Goal: Task Accomplishment & Management: Complete application form

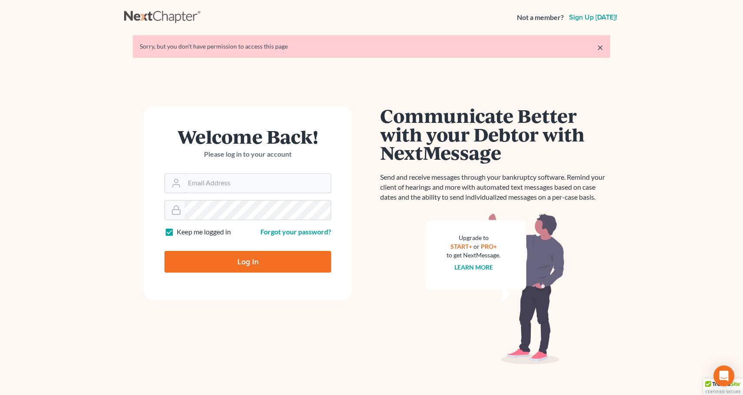
type input "[PERSON_NAME][EMAIL_ADDRESS][DOMAIN_NAME]"
click at [260, 265] on input "Log In" at bounding box center [248, 262] width 167 height 22
type input "Thinking..."
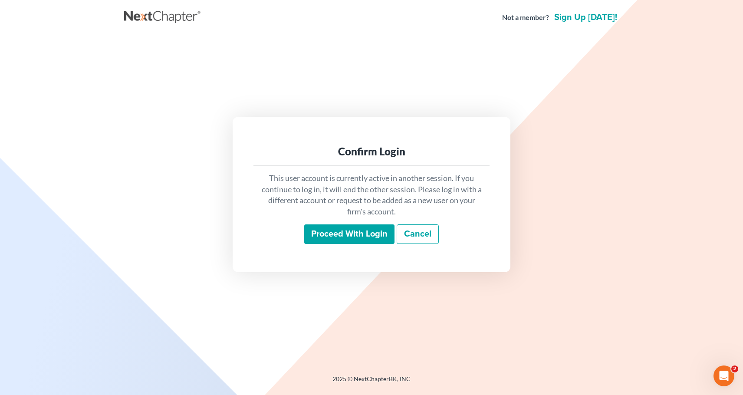
click at [359, 234] on input "Proceed with login" at bounding box center [349, 234] width 90 height 20
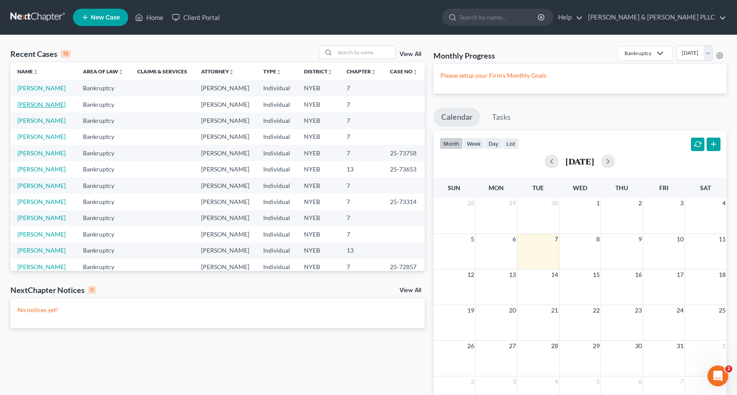
click at [30, 108] on link "[PERSON_NAME]" at bounding box center [41, 104] width 48 height 7
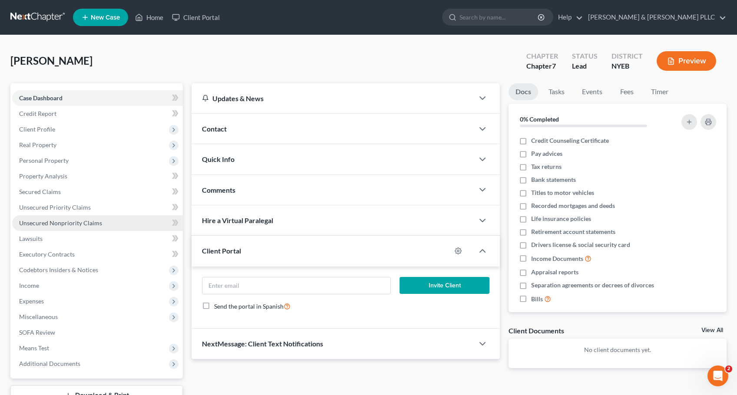
click at [66, 224] on span "Unsecured Nonpriority Claims" at bounding box center [60, 222] width 83 height 7
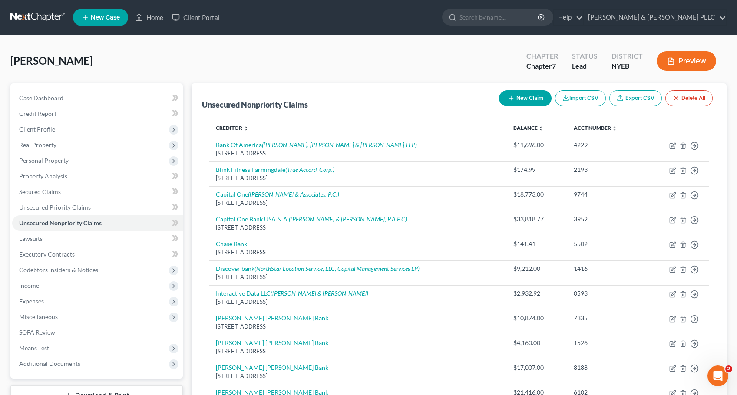
click at [15, 26] on nav "Home New Case Client Portal Sferrazza & Keenan PLLC sally@skpllc.com My Account…" at bounding box center [368, 17] width 737 height 35
click at [44, 162] on span "Personal Property" at bounding box center [43, 160] width 49 height 7
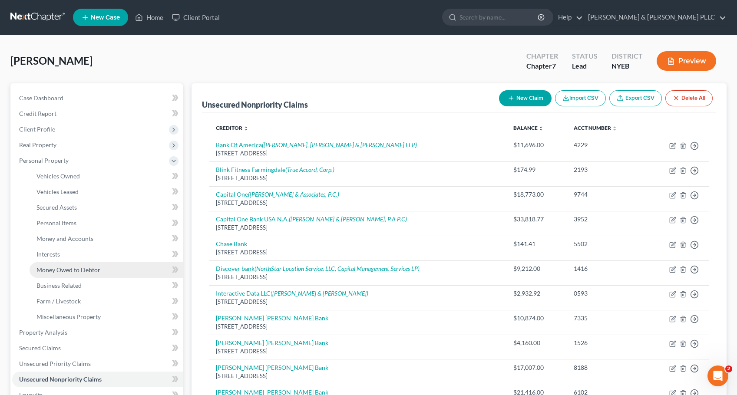
click at [67, 267] on span "Money Owed to Debtor" at bounding box center [68, 269] width 64 height 7
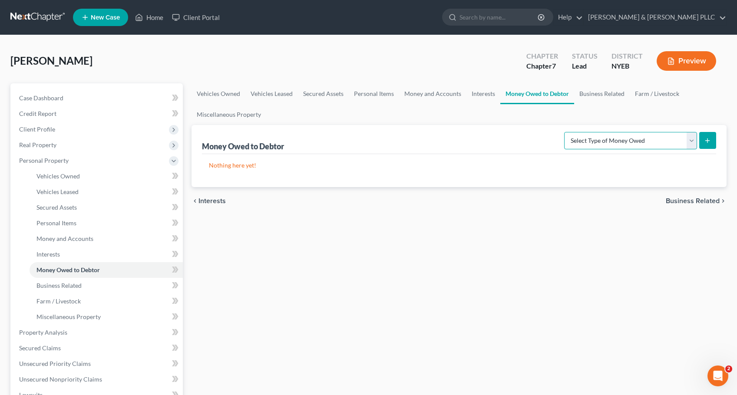
click at [693, 137] on select "Select Type of Money Owed Accounts Receivable Alimony Child Support Claims Agai…" at bounding box center [630, 140] width 133 height 17
click at [49, 253] on span "Interests" at bounding box center [47, 253] width 23 height 7
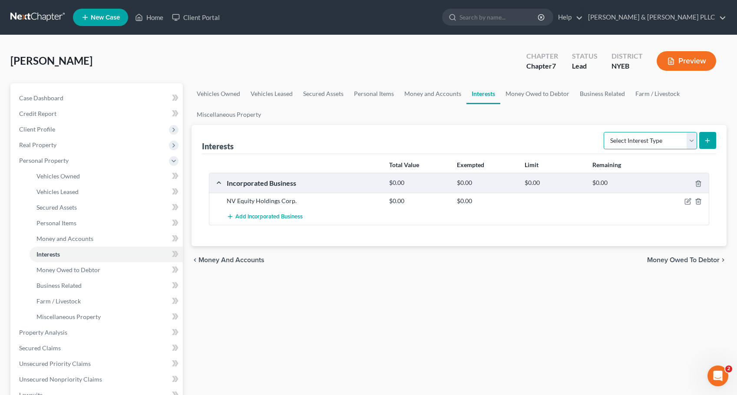
click at [693, 138] on select "Select Interest Type 401K Annuity Bond Education IRA Government Bond Government…" at bounding box center [649, 140] width 93 height 17
click at [65, 271] on span "Money Owed to Debtor" at bounding box center [68, 269] width 64 height 7
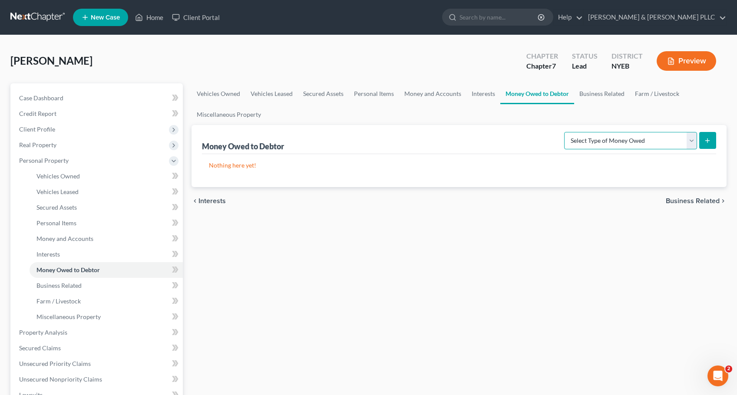
click at [620, 138] on select "Select Type of Money Owed Accounts Receivable Alimony Child Support Claims Agai…" at bounding box center [630, 140] width 133 height 17
select select "expected_tax_refund"
click at [565, 132] on select "Select Type of Money Owed Accounts Receivable Alimony Child Support Claims Agai…" at bounding box center [630, 140] width 133 height 17
click at [706, 140] on icon "submit" at bounding box center [707, 140] width 7 height 7
select select "0"
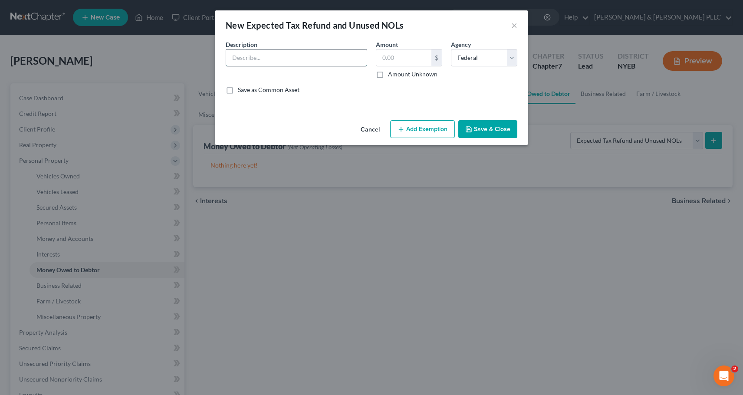
click at [270, 59] on input "text" at bounding box center [296, 57] width 141 height 16
type input "Anticipated 2024 Tax Refund"
type input "1,700"
click at [417, 126] on button "Add Exemption" at bounding box center [422, 129] width 65 height 18
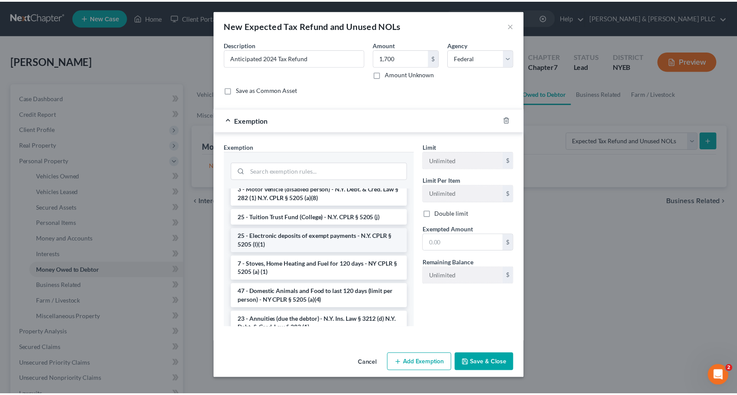
scroll to position [1259, 0]
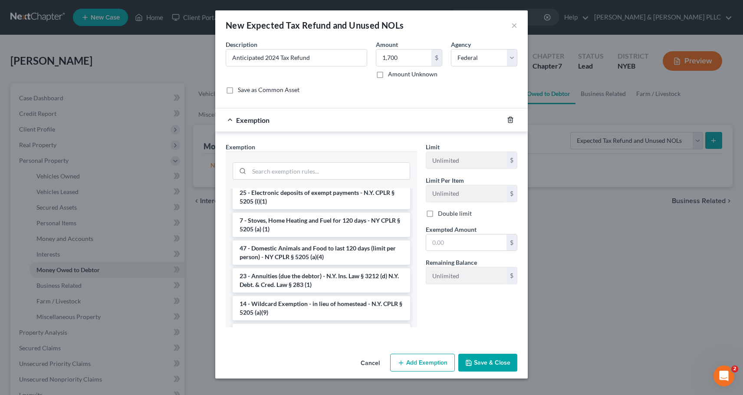
click at [511, 119] on icon "button" at bounding box center [510, 119] width 7 height 7
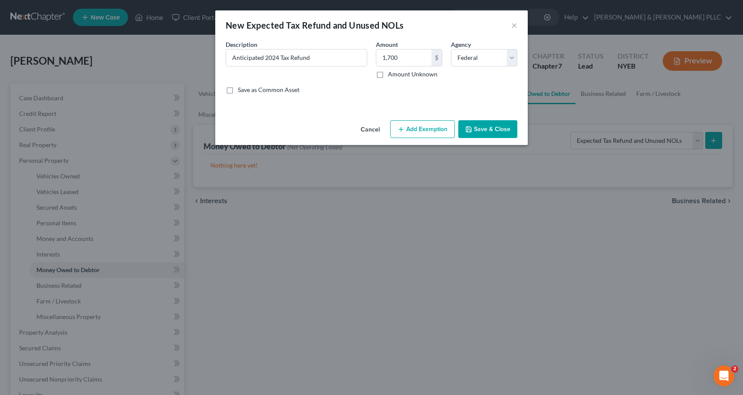
click at [493, 129] on button "Save & Close" at bounding box center [487, 129] width 59 height 18
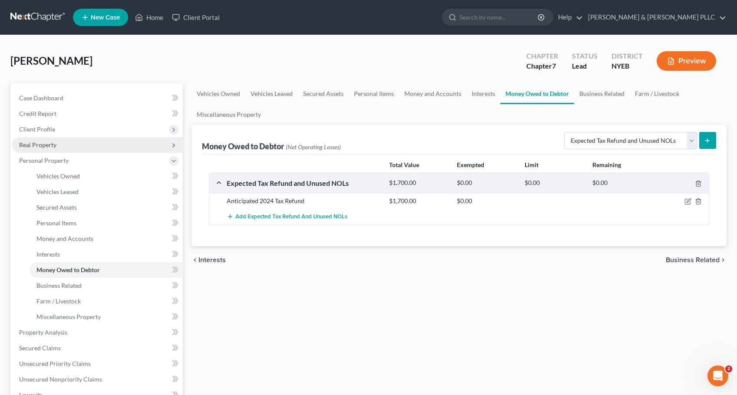
click at [42, 142] on span "Real Property" at bounding box center [37, 144] width 37 height 7
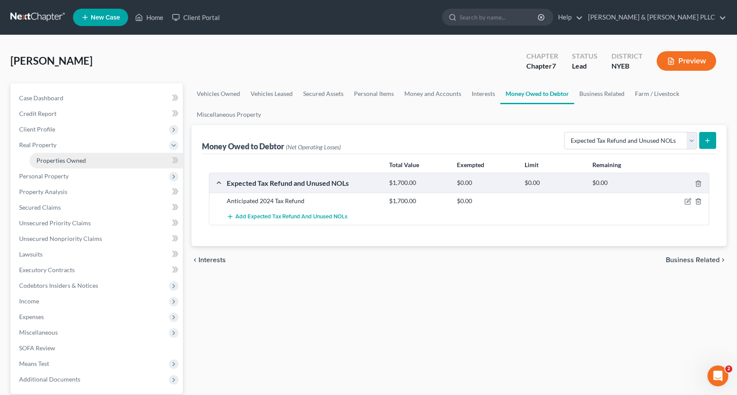
click at [65, 159] on span "Properties Owned" at bounding box center [60, 160] width 49 height 7
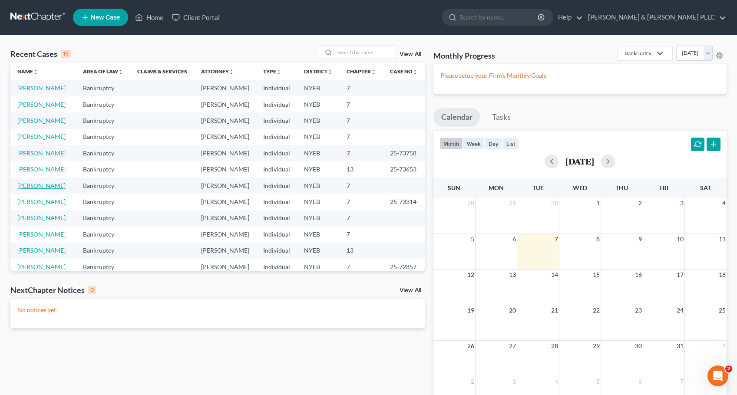
click at [39, 189] on link "Sinoway, Nancy" at bounding box center [41, 185] width 48 height 7
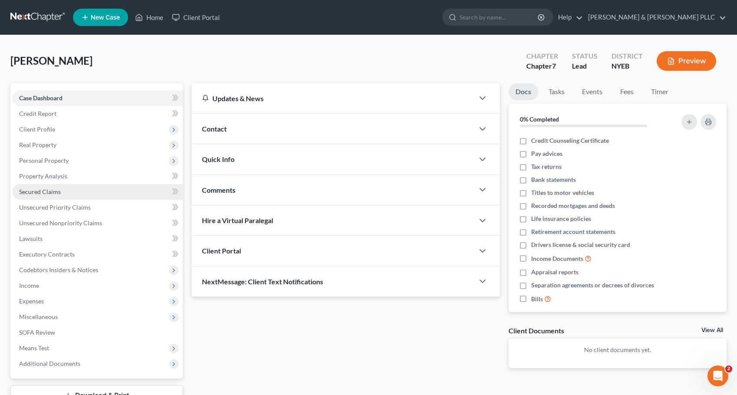
click at [51, 189] on span "Secured Claims" at bounding box center [40, 191] width 42 height 7
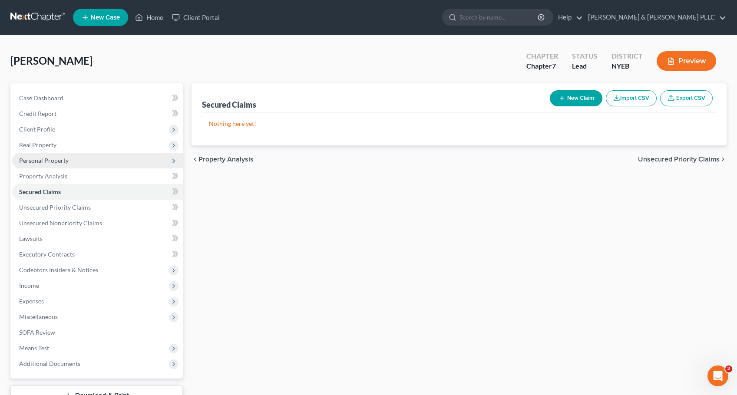
click at [54, 158] on span "Personal Property" at bounding box center [43, 160] width 49 height 7
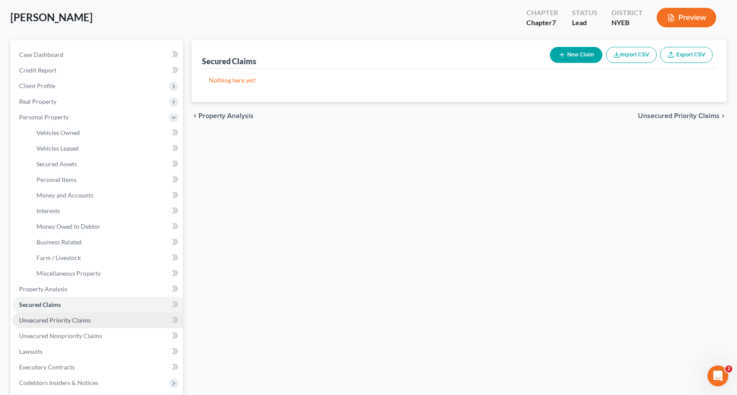
click at [53, 319] on span "Unsecured Priority Claims" at bounding box center [55, 319] width 72 height 7
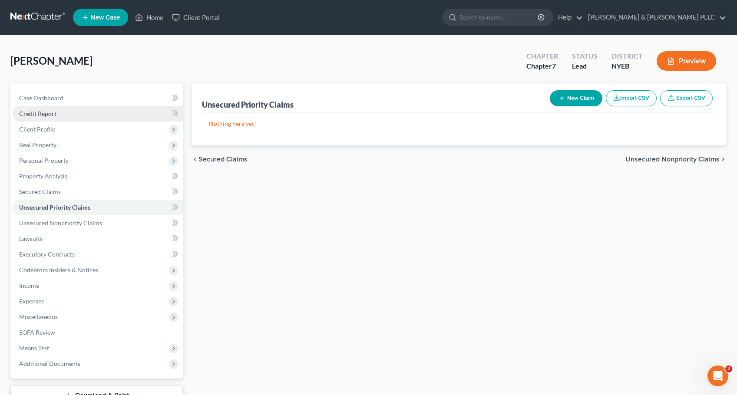
click at [44, 109] on link "Credit Report" at bounding box center [97, 114] width 171 height 16
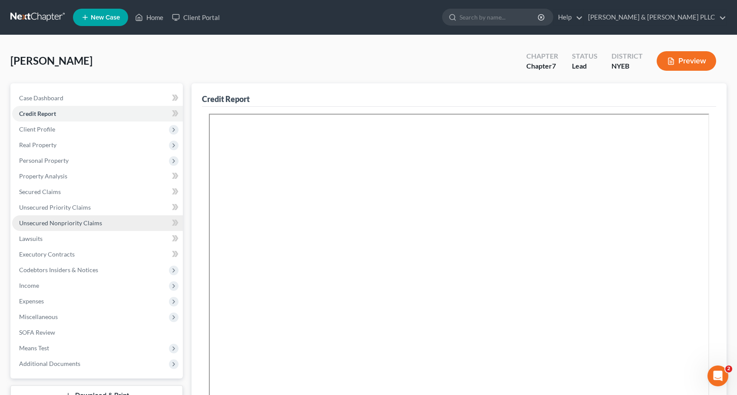
click at [66, 221] on span "Unsecured Nonpriority Claims" at bounding box center [60, 222] width 83 height 7
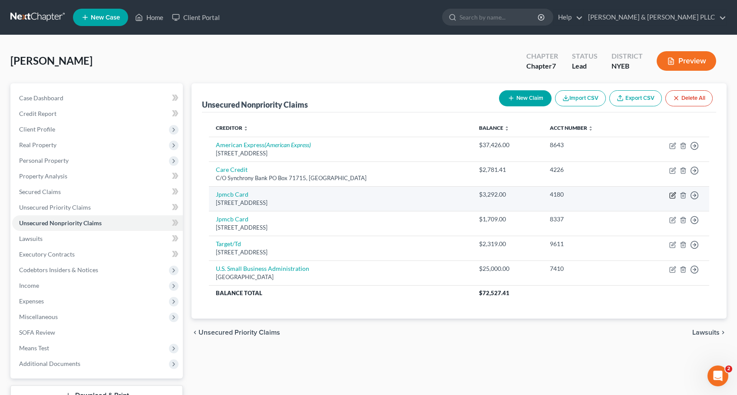
click at [672, 194] on icon "button" at bounding box center [673, 194] width 4 height 4
select select "7"
select select "2"
select select "0"
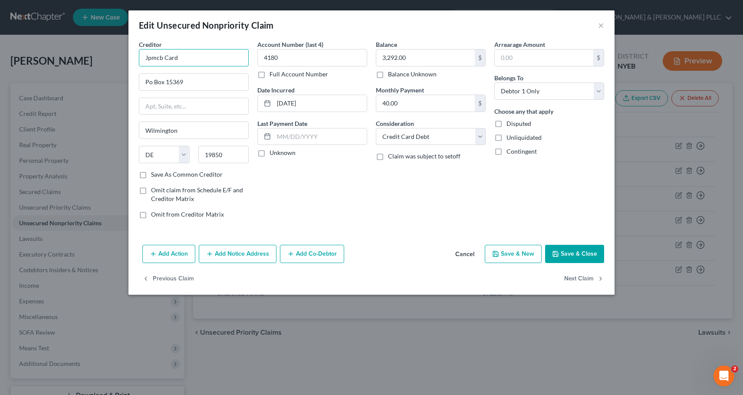
drag, startPoint x: 187, startPoint y: 59, endPoint x: 112, endPoint y: 59, distance: 74.7
click at [112, 59] on div "Edit Unsecured Nonpriority Claim × Creditor * Jpmcb Card Po Box 15369 Wilmingto…" at bounding box center [371, 197] width 743 height 395
type input "JP Morgan Chase Bank"
click at [149, 82] on input "Po Box 15369" at bounding box center [193, 82] width 109 height 16
type input "PO Box 15369"
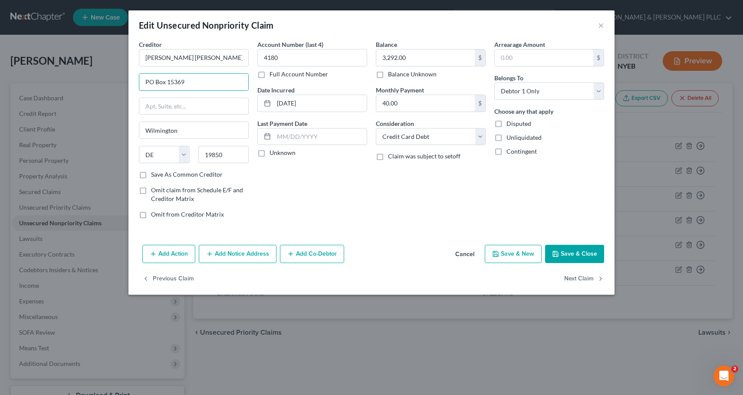
click at [579, 251] on button "Save & Close" at bounding box center [574, 254] width 59 height 18
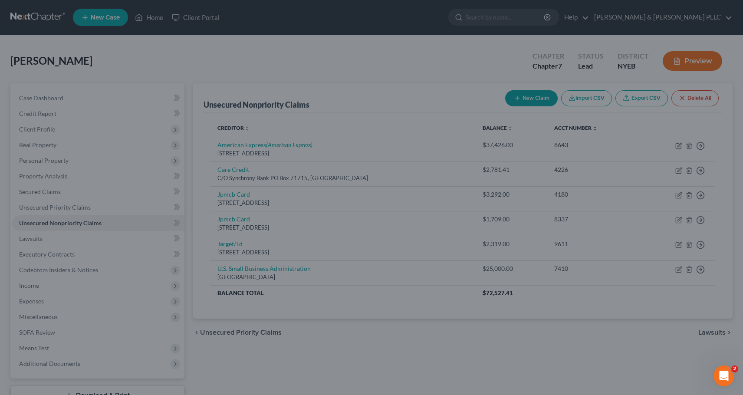
type input "0"
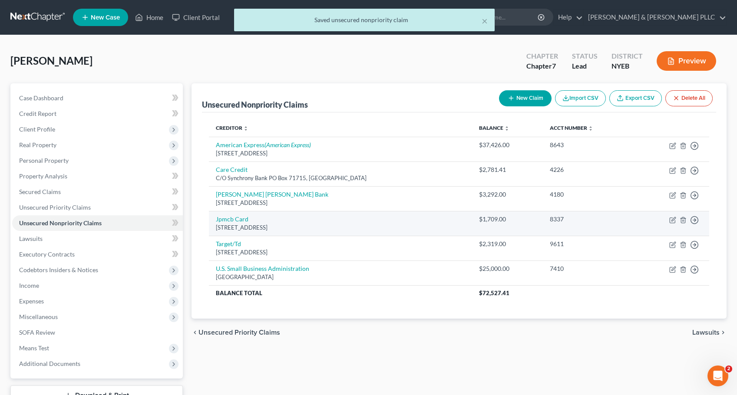
click at [676, 221] on td "Move to D Move to E Move to G Move to Notice Only" at bounding box center [671, 223] width 75 height 25
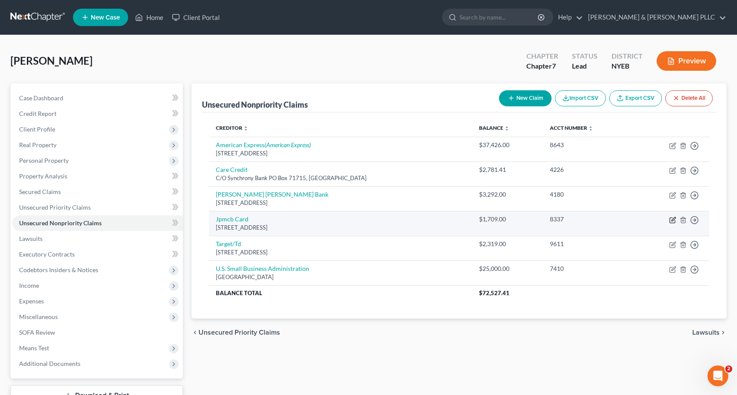
click at [671, 219] on icon "button" at bounding box center [672, 220] width 7 height 7
select select "7"
select select "0"
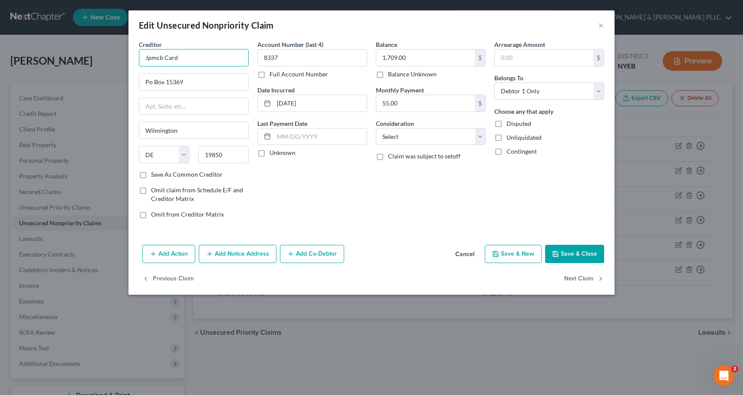
drag, startPoint x: 145, startPoint y: 56, endPoint x: 194, endPoint y: 59, distance: 48.3
click at [194, 59] on input "Jpmcb Card" at bounding box center [194, 57] width 110 height 17
type input "H"
type input "JP Morgan Chase Bank"
click at [154, 82] on input "Po Box 15369" at bounding box center [193, 82] width 109 height 16
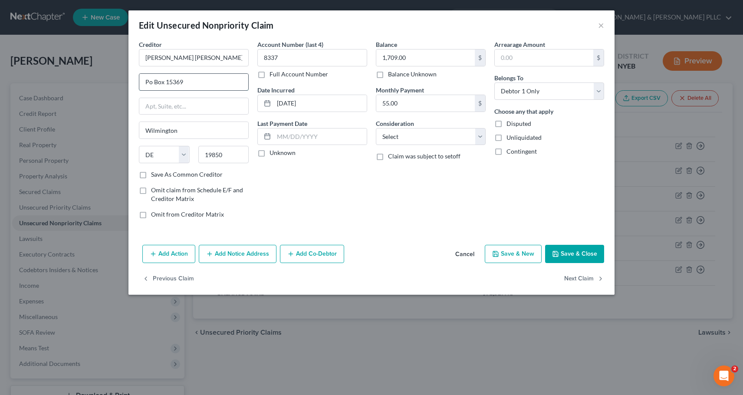
click at [150, 82] on input "Po Box 15369" at bounding box center [193, 82] width 109 height 16
type input "PO Box 15369"
click at [476, 133] on select "Select Cable / Satellite Services Collection Agency Credit Card Debt Debt Couns…" at bounding box center [431, 136] width 110 height 17
select select "2"
click at [376, 128] on select "Select Cable / Satellite Services Collection Agency Credit Card Debt Debt Couns…" at bounding box center [431, 136] width 110 height 17
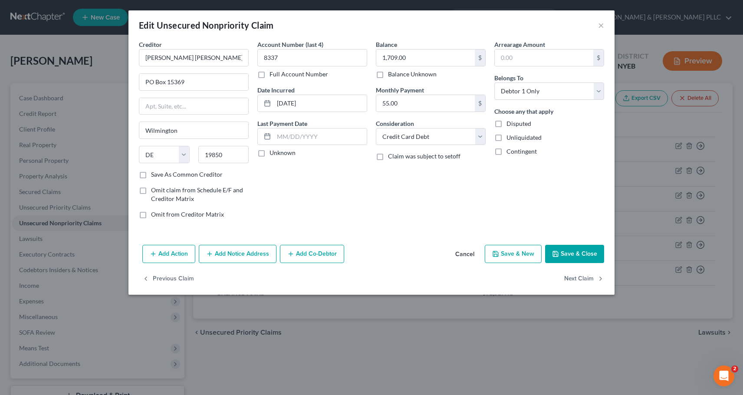
click at [588, 254] on button "Save & Close" at bounding box center [574, 254] width 59 height 18
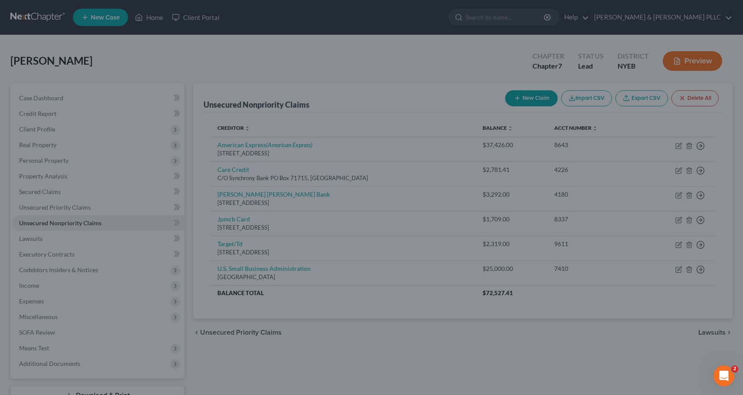
type input "0"
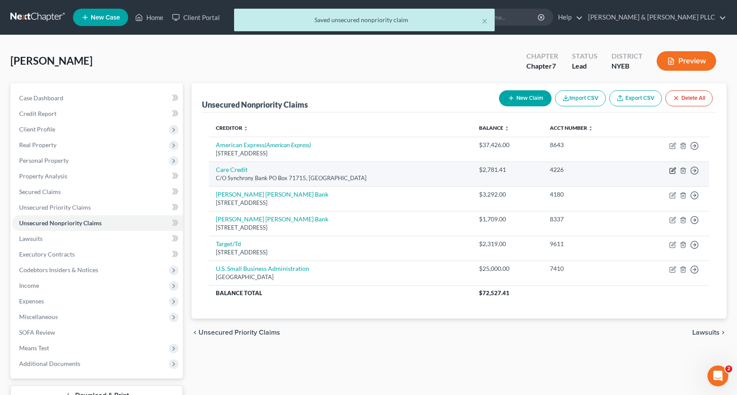
click at [672, 171] on icon "button" at bounding box center [672, 170] width 7 height 7
select select "39"
select select "0"
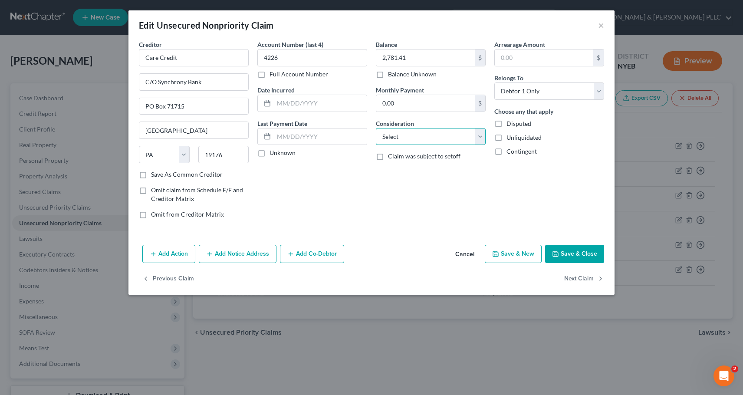
click at [480, 140] on select "Select Cable / Satellite Services Collection Agency Credit Card Debt Debt Couns…" at bounding box center [431, 136] width 110 height 17
select select "2"
click at [376, 128] on select "Select Cable / Satellite Services Collection Agency Credit Card Debt Debt Couns…" at bounding box center [431, 136] width 110 height 17
click at [575, 248] on button "Save & Close" at bounding box center [574, 254] width 59 height 18
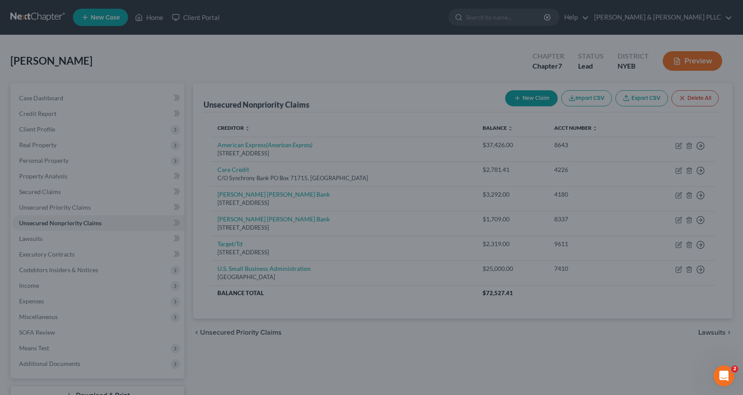
type input "0"
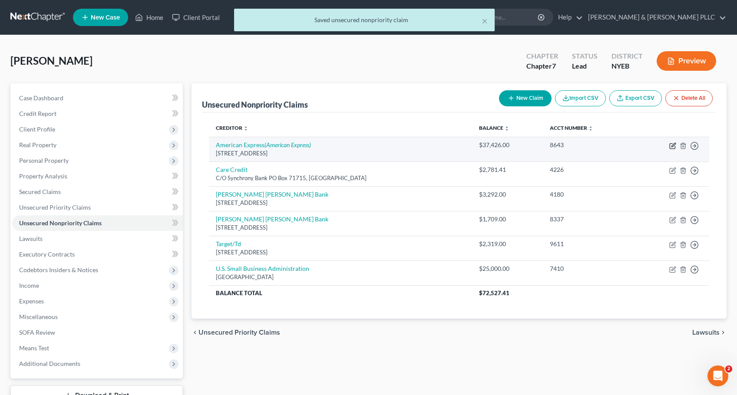
click at [672, 145] on icon "button" at bounding box center [673, 145] width 4 height 4
select select "45"
select select "2"
select select "0"
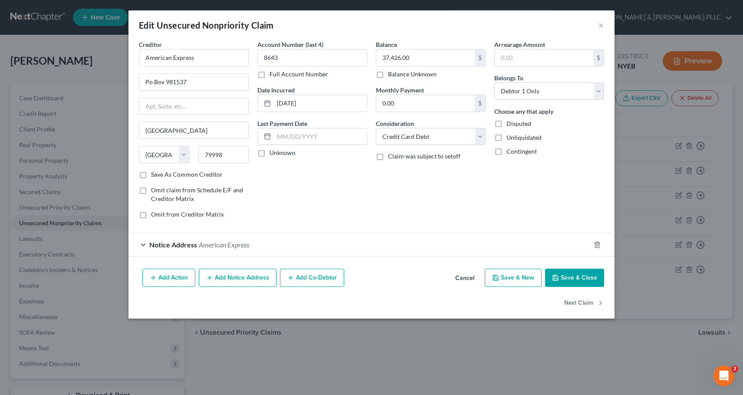
click at [578, 275] on button "Save & Close" at bounding box center [574, 278] width 59 height 18
type input "0"
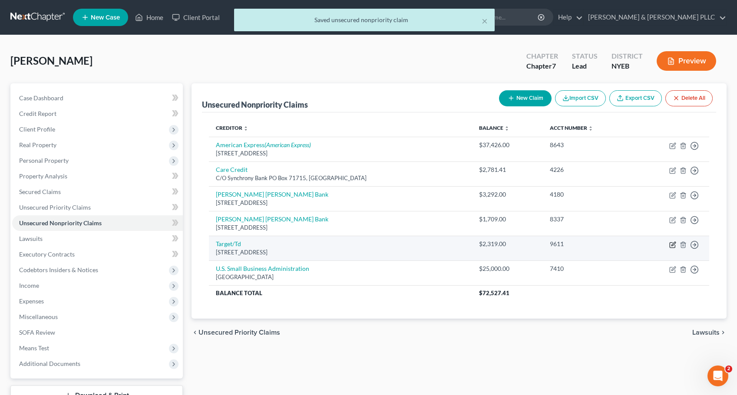
click at [671, 244] on icon "button" at bounding box center [672, 244] width 7 height 7
select select "24"
select select "2"
select select "0"
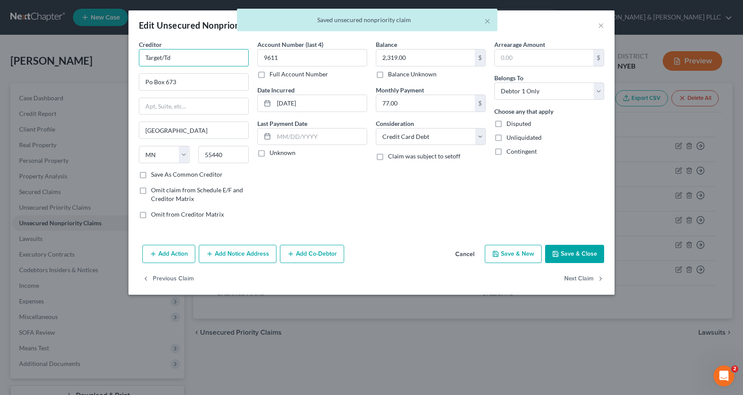
click at [180, 63] on input "Target/Td" at bounding box center [194, 57] width 110 height 17
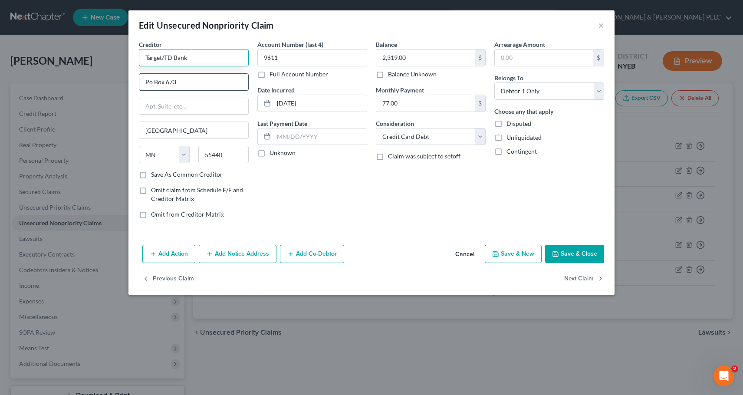
type input "Target/TD Bank"
click at [148, 81] on input "Po Box 673" at bounding box center [193, 82] width 109 height 16
type input "PO Box 673"
click at [582, 255] on button "Save & Close" at bounding box center [574, 254] width 59 height 18
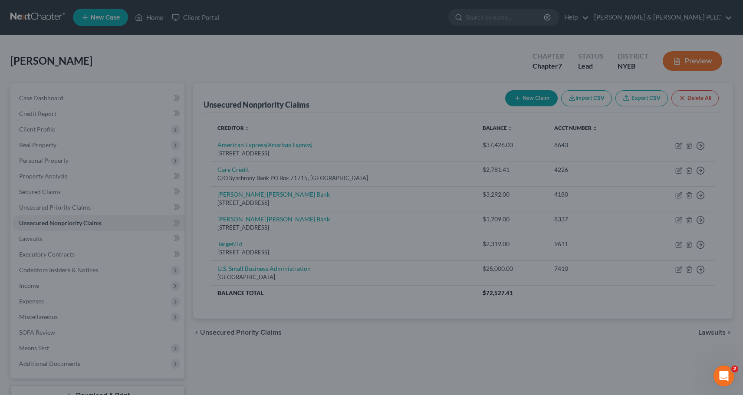
type input "0"
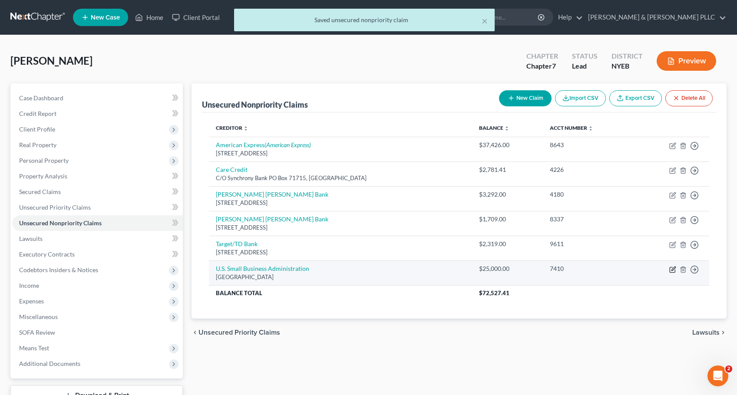
click at [671, 269] on icon "button" at bounding box center [672, 269] width 7 height 7
select select "38"
select select "0"
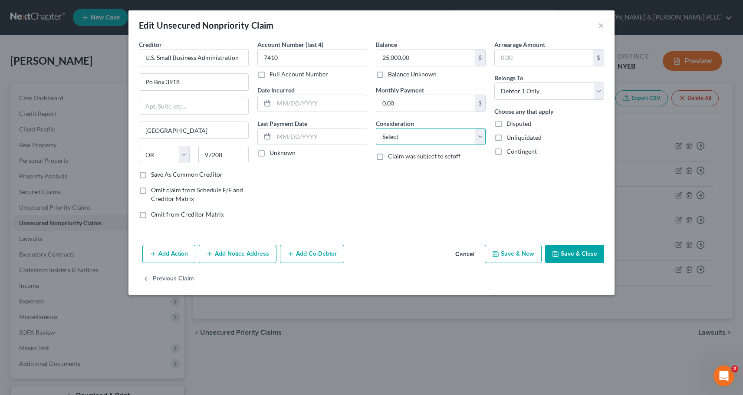
click at [479, 138] on select "Select Cable / Satellite Services Collection Agency Credit Card Debt Debt Couns…" at bounding box center [431, 136] width 110 height 17
select select "10"
click at [376, 128] on select "Select Cable / Satellite Services Collection Agency Credit Card Debt Debt Couns…" at bounding box center [431, 136] width 110 height 17
click at [578, 254] on button "Save & Close" at bounding box center [574, 254] width 59 height 18
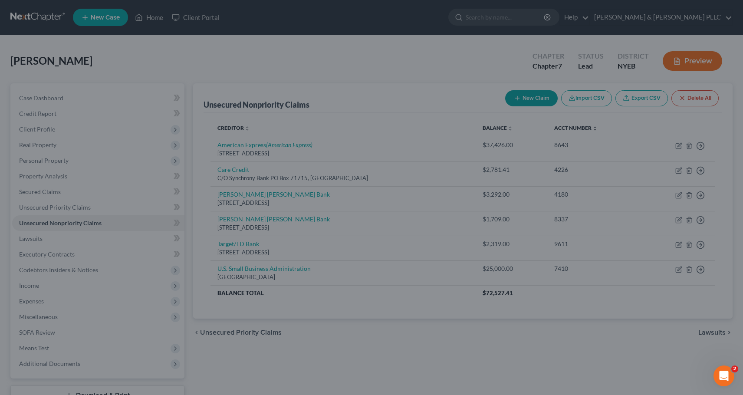
type input "0"
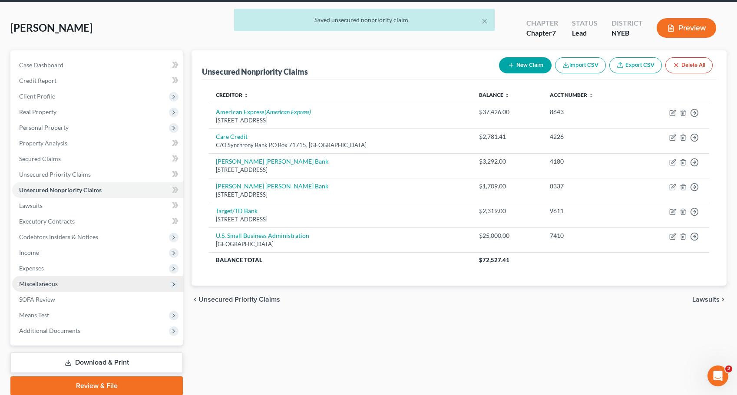
scroll to position [66, 0]
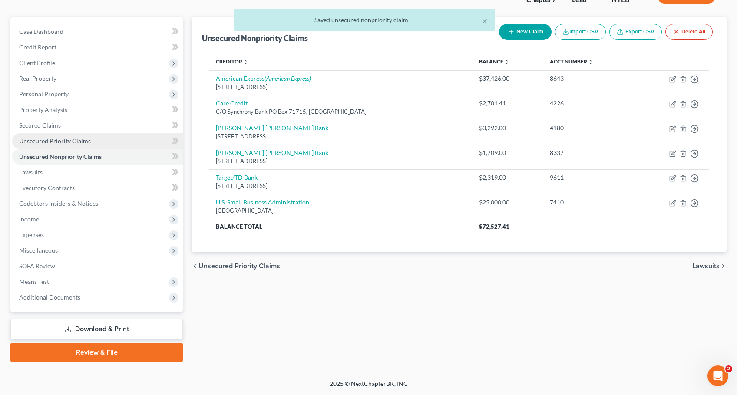
click at [49, 140] on span "Unsecured Priority Claims" at bounding box center [55, 140] width 72 height 7
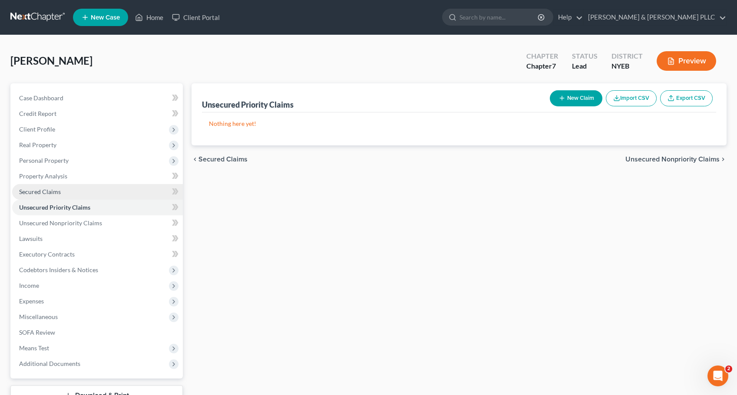
click at [50, 190] on span "Secured Claims" at bounding box center [40, 191] width 42 height 7
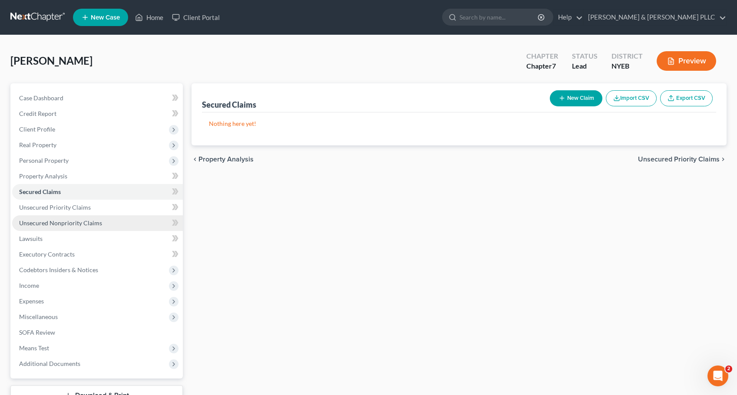
click at [58, 224] on span "Unsecured Nonpriority Claims" at bounding box center [60, 222] width 83 height 7
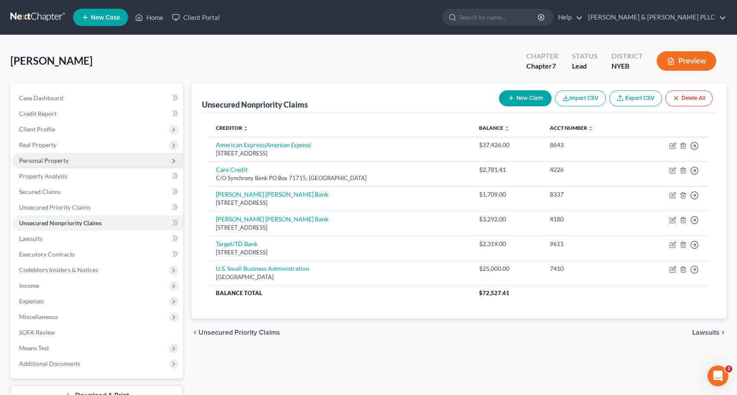
click at [49, 158] on span "Personal Property" at bounding box center [43, 160] width 49 height 7
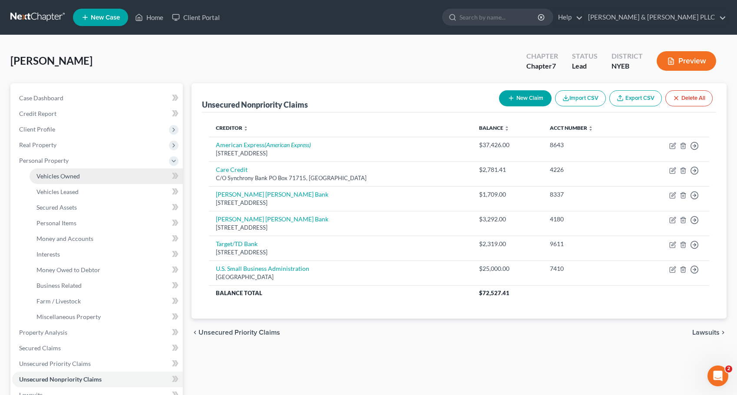
click at [56, 174] on span "Vehicles Owned" at bounding box center [57, 175] width 43 height 7
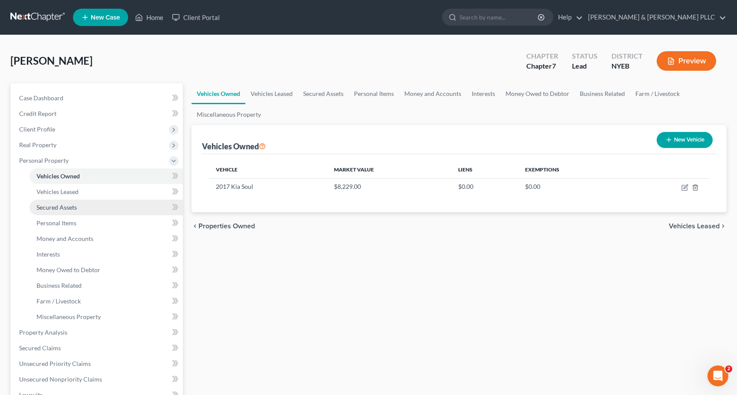
click at [56, 206] on span "Secured Assets" at bounding box center [56, 207] width 40 height 7
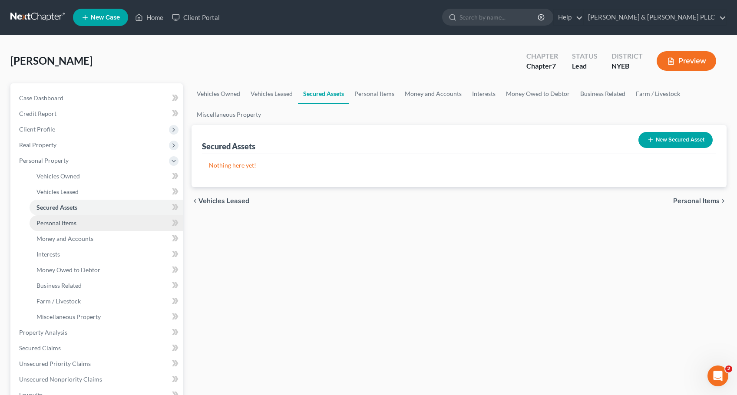
click at [64, 222] on span "Personal Items" at bounding box center [56, 222] width 40 height 7
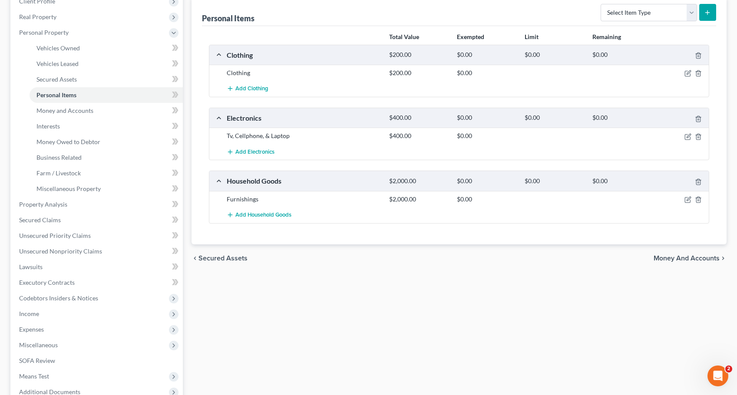
scroll to position [130, 0]
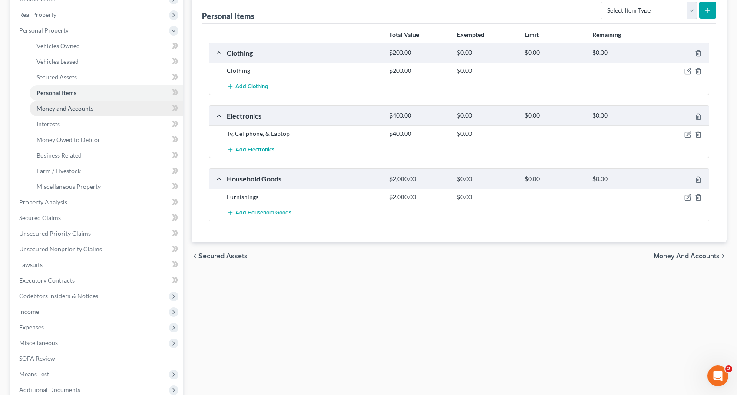
click at [61, 111] on span "Money and Accounts" at bounding box center [64, 108] width 57 height 7
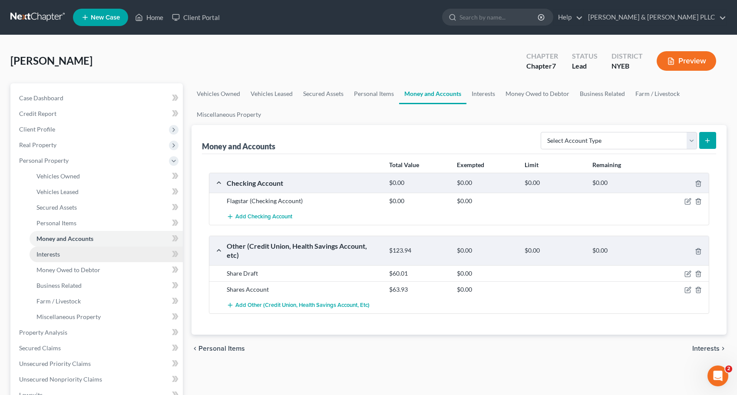
click at [52, 255] on span "Interests" at bounding box center [47, 253] width 23 height 7
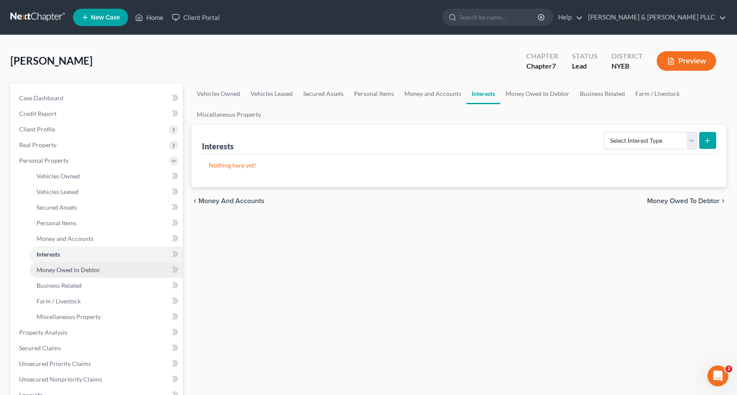
click at [52, 273] on link "Money Owed to Debtor" at bounding box center [106, 270] width 153 height 16
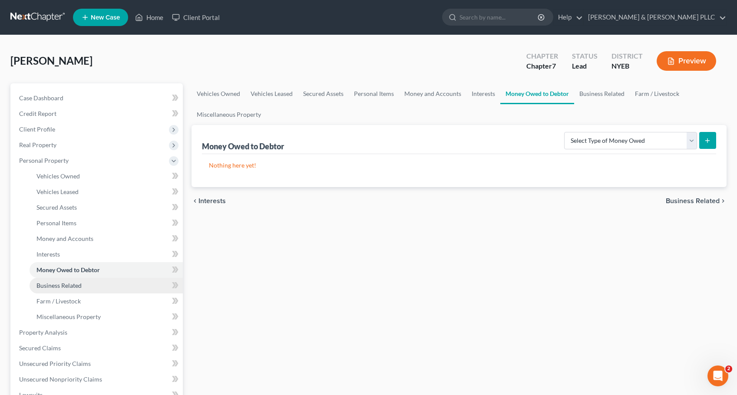
click at [55, 286] on span "Business Related" at bounding box center [58, 285] width 45 height 7
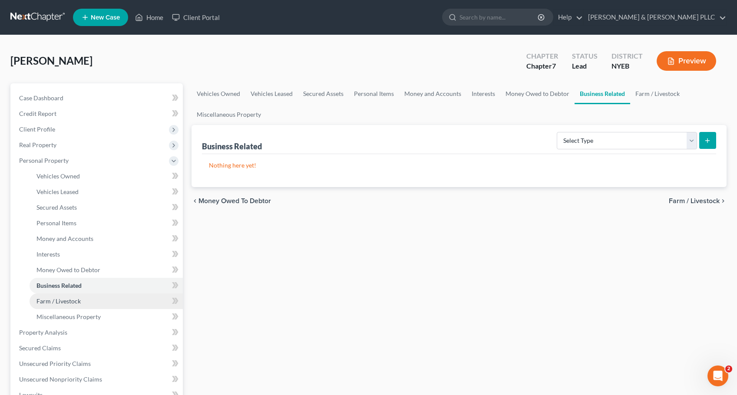
click at [54, 303] on span "Farm / Livestock" at bounding box center [58, 300] width 44 height 7
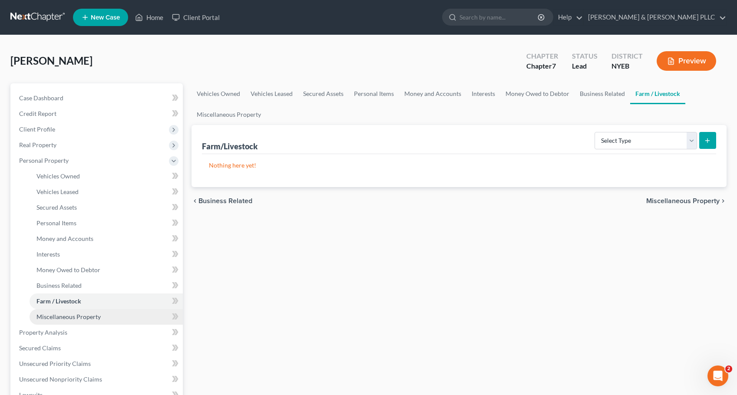
click at [58, 316] on span "Miscellaneous Property" at bounding box center [68, 316] width 64 height 7
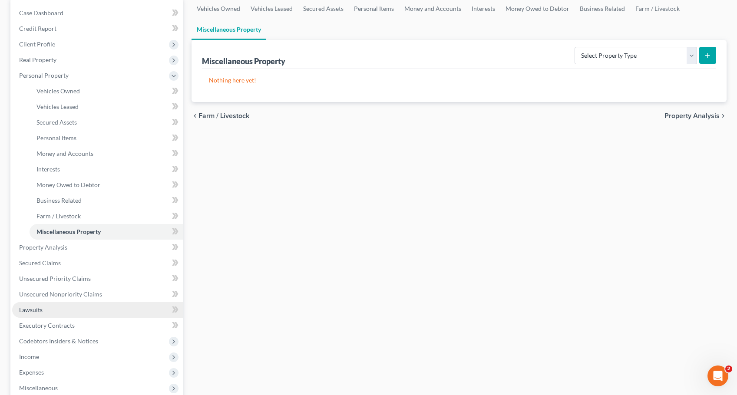
scroll to position [87, 0]
click at [28, 306] on span "Lawsuits" at bounding box center [30, 307] width 23 height 7
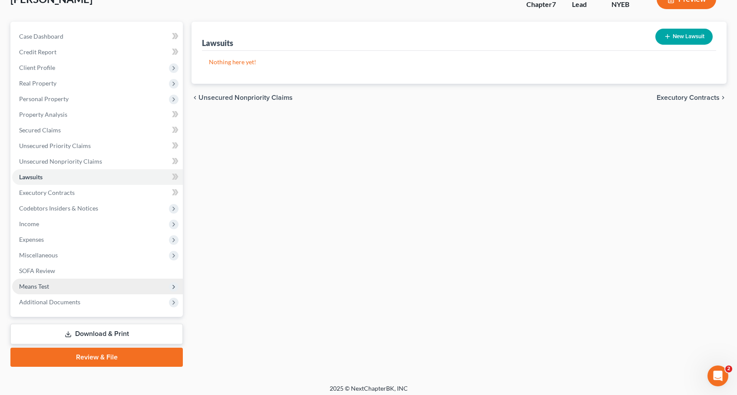
scroll to position [66, 0]
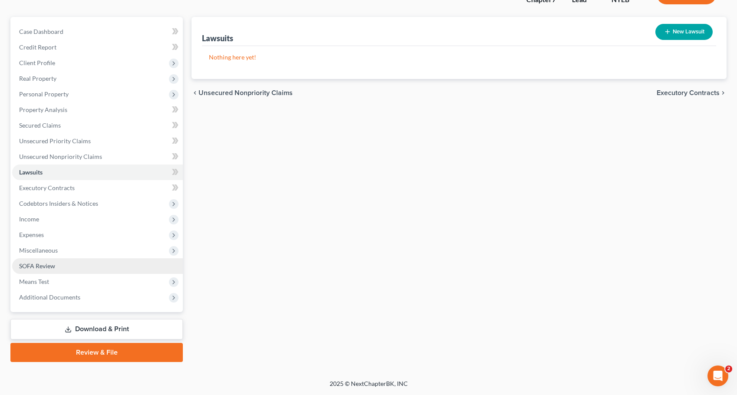
click at [43, 267] on span "SOFA Review" at bounding box center [37, 265] width 36 height 7
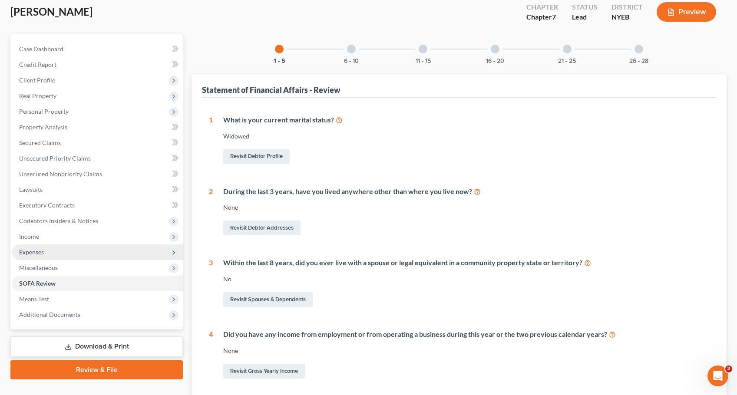
scroll to position [130, 0]
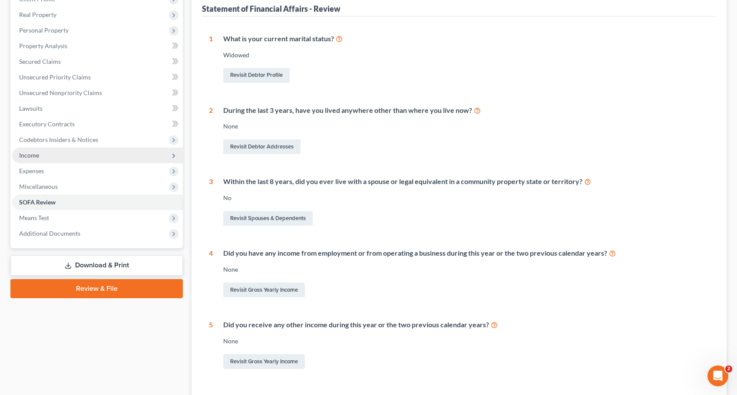
click at [30, 152] on span "Income" at bounding box center [29, 155] width 20 height 7
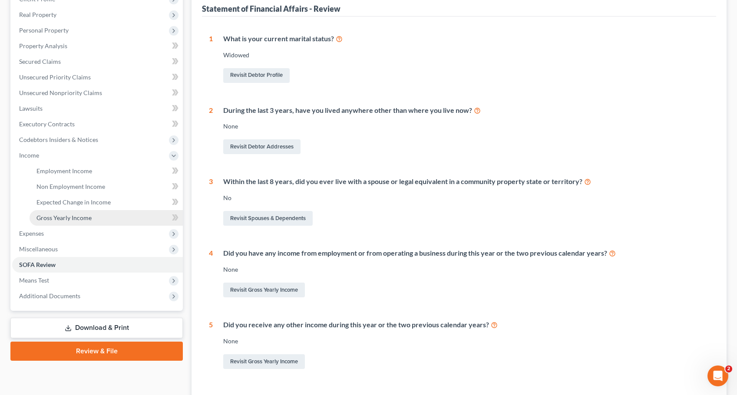
click at [63, 217] on span "Gross Yearly Income" at bounding box center [63, 217] width 55 height 7
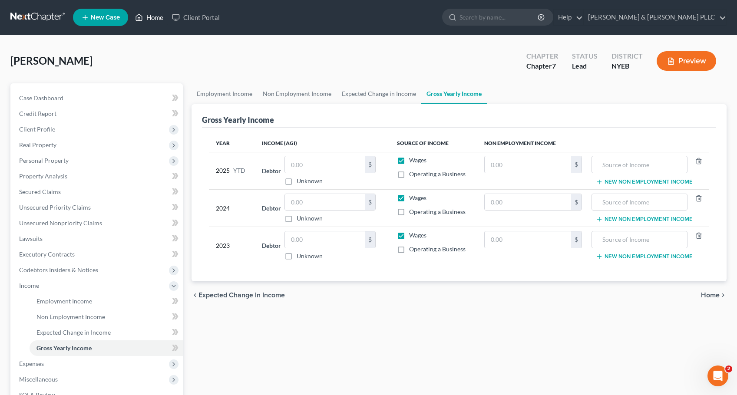
click at [151, 17] on link "Home" at bounding box center [149, 18] width 37 height 16
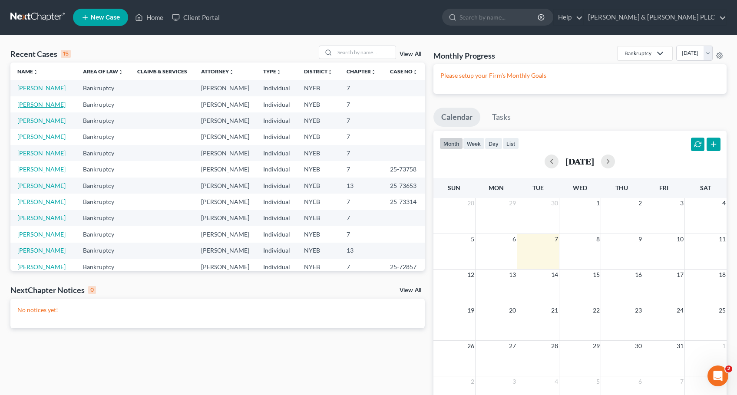
click at [33, 108] on link "[PERSON_NAME]" at bounding box center [41, 104] width 48 height 7
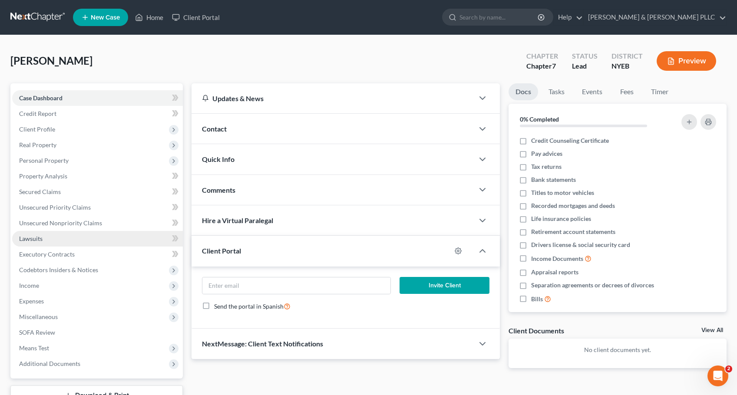
click at [35, 238] on span "Lawsuits" at bounding box center [30, 238] width 23 height 7
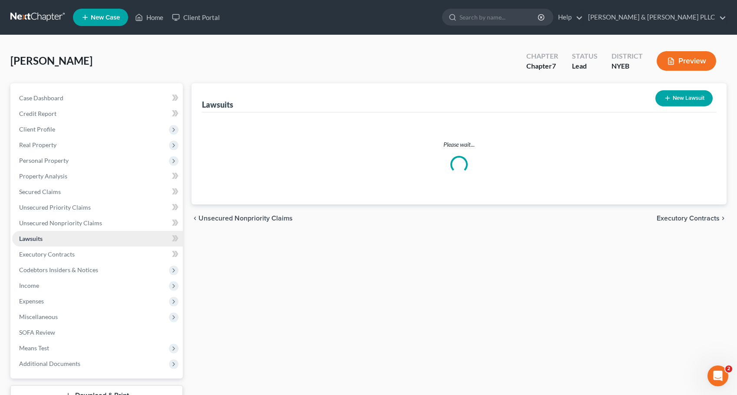
click at [35, 238] on span "Lawsuits" at bounding box center [30, 238] width 23 height 7
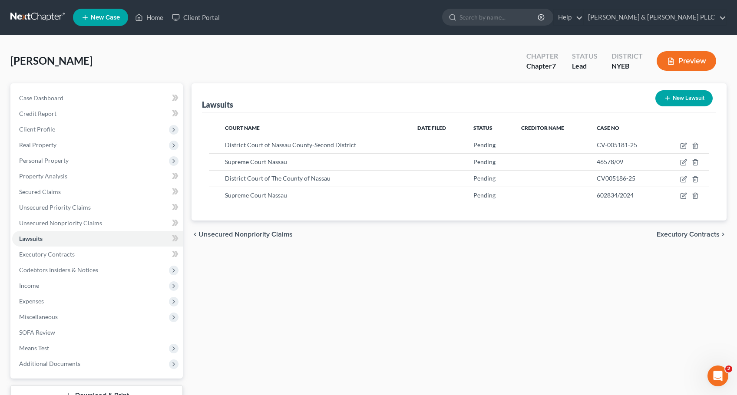
click at [683, 53] on button "Preview" at bounding box center [685, 61] width 59 height 20
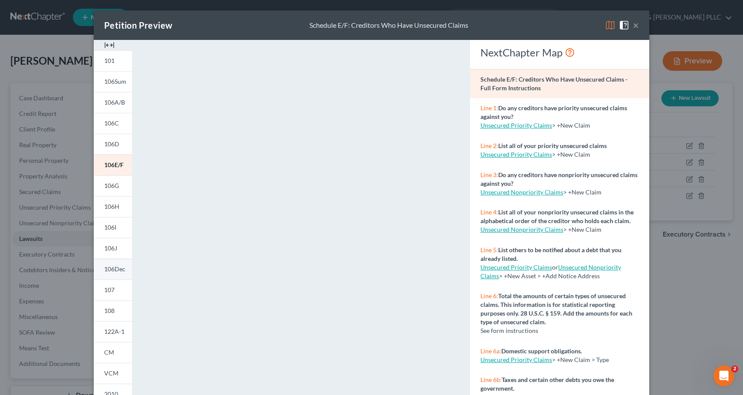
click at [115, 269] on span "106Dec" at bounding box center [114, 268] width 21 height 7
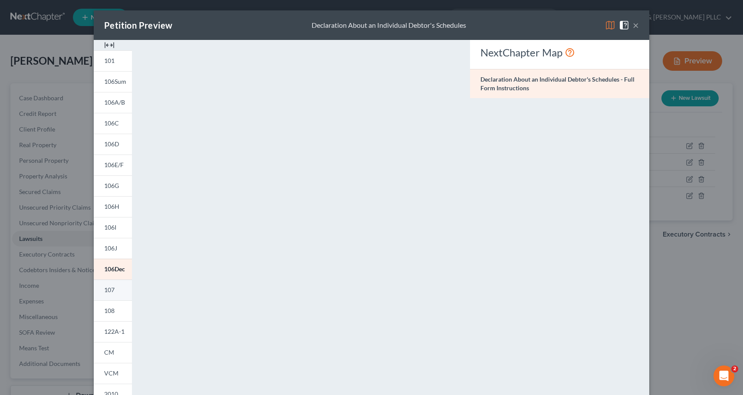
click at [104, 288] on span "107" at bounding box center [109, 289] width 10 height 7
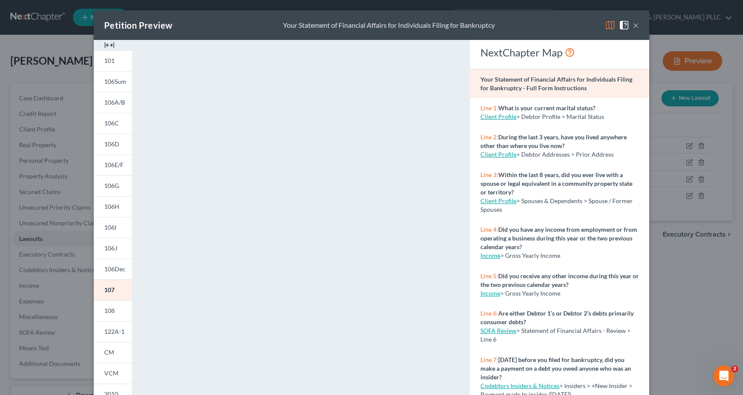
click at [633, 23] on button "×" at bounding box center [636, 25] width 6 height 10
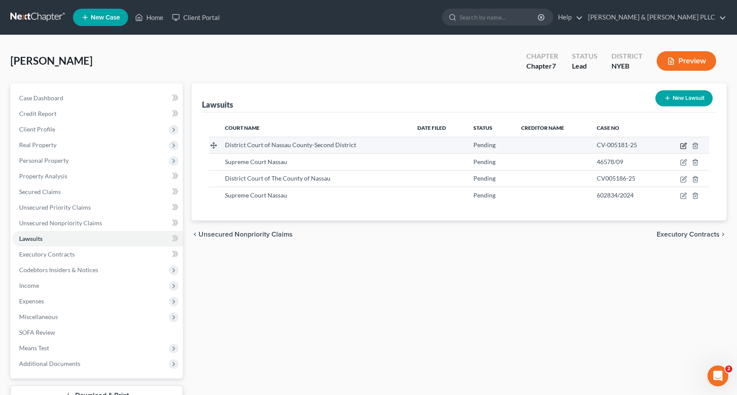
click at [684, 145] on icon "button" at bounding box center [684, 145] width 4 height 4
select select "35"
select select "0"
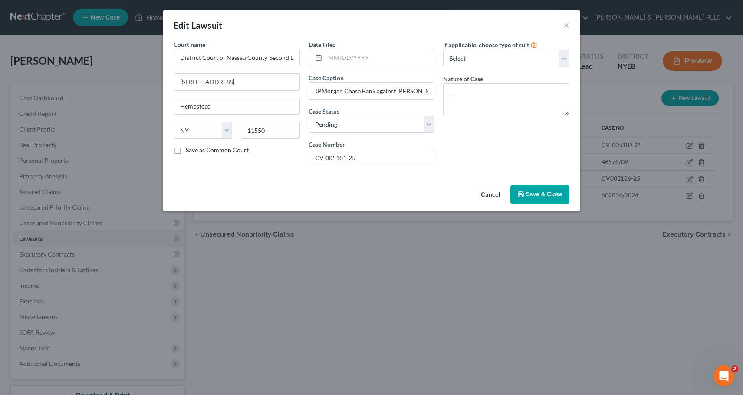
click at [531, 190] on button "Save & Close" at bounding box center [540, 194] width 59 height 18
